Goal: Transaction & Acquisition: Subscribe to service/newsletter

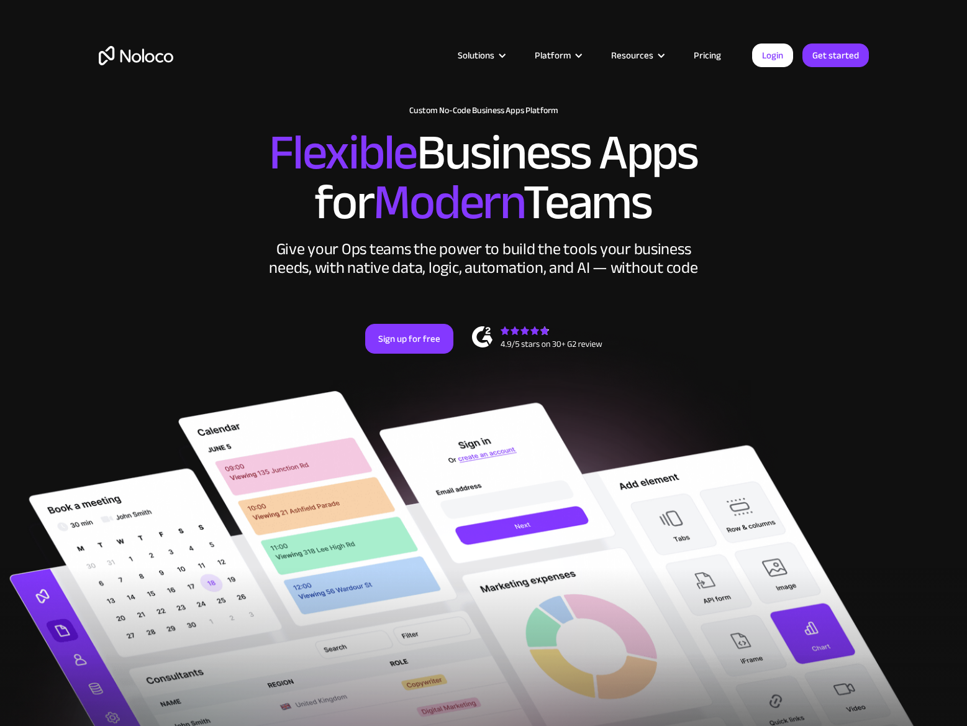
click at [701, 54] on link "Pricing" at bounding box center [707, 55] width 58 height 16
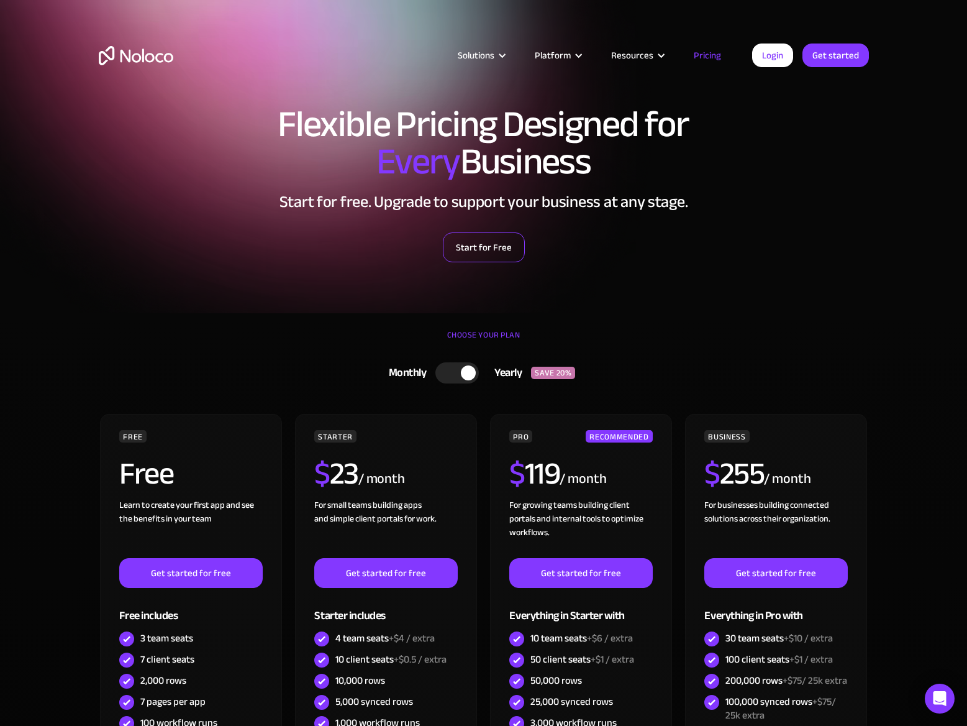
click at [499, 253] on link "Start for Free" at bounding box center [484, 247] width 82 height 30
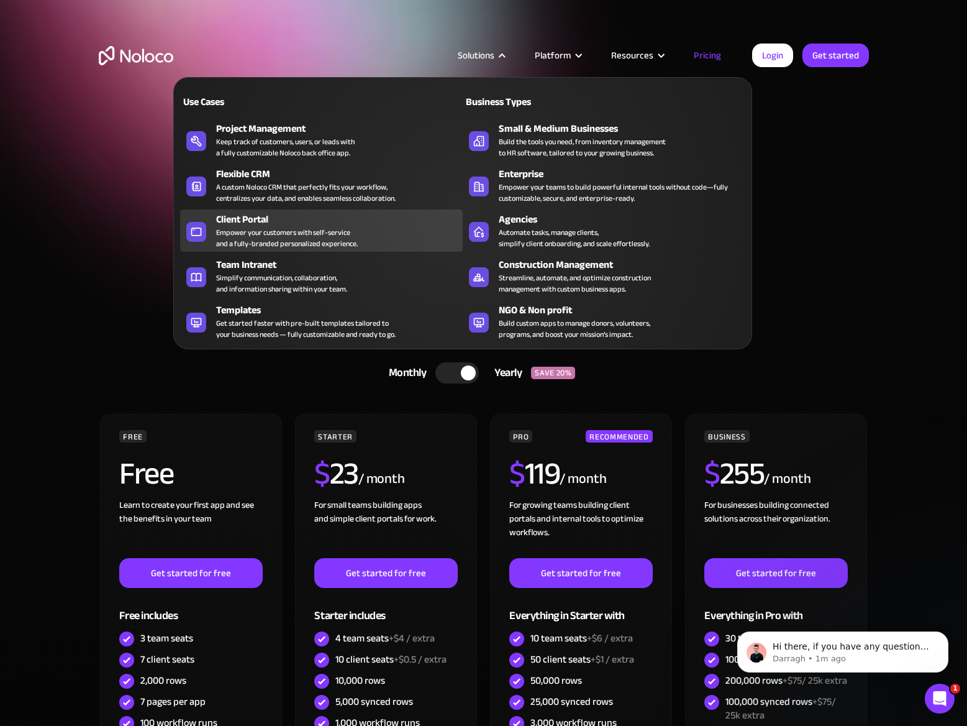
click at [265, 214] on div "Client Portal" at bounding box center [342, 219] width 252 height 15
